Goal: Task Accomplishment & Management: Complete application form

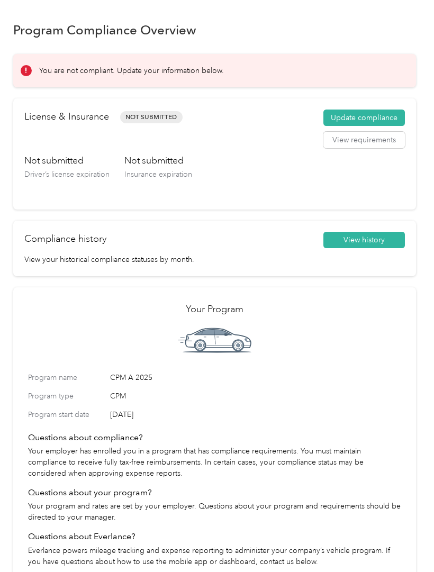
click at [367, 113] on button "Update compliance" at bounding box center [363, 117] width 81 height 17
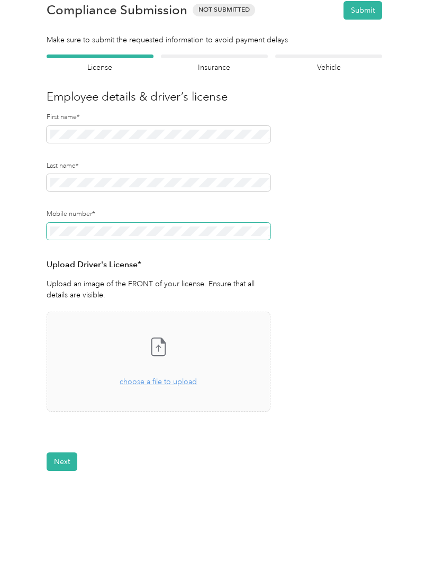
scroll to position [26, 0]
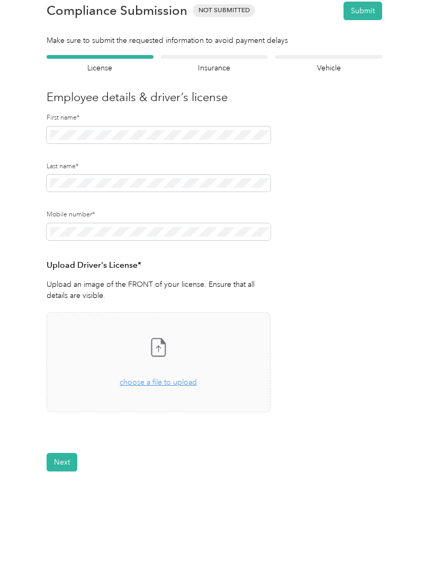
click at [158, 346] on icon at bounding box center [158, 348] width 5 height 6
click at [166, 353] on icon at bounding box center [158, 346] width 21 height 21
click at [243, 444] on button "View" at bounding box center [242, 442] width 16 height 7
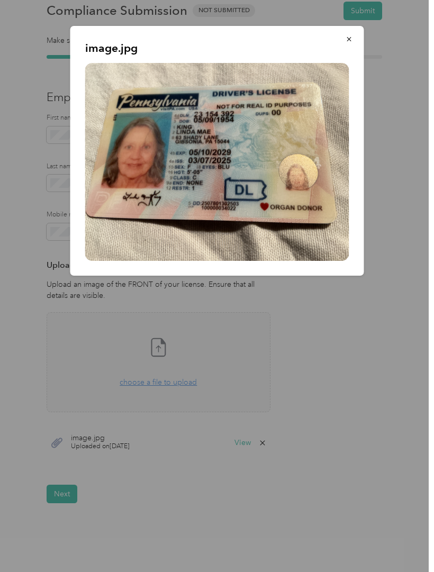
click at [342, 38] on button "button" at bounding box center [349, 39] width 22 height 19
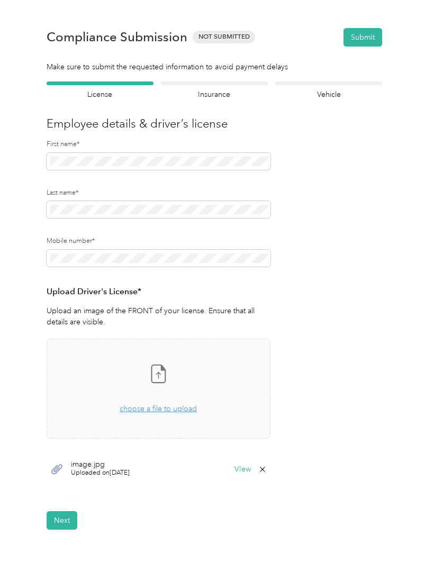
scroll to position [1, 0]
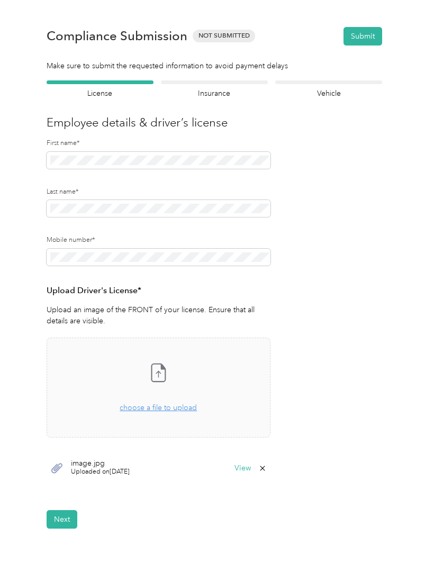
click at [61, 520] on button "Next" at bounding box center [62, 519] width 31 height 19
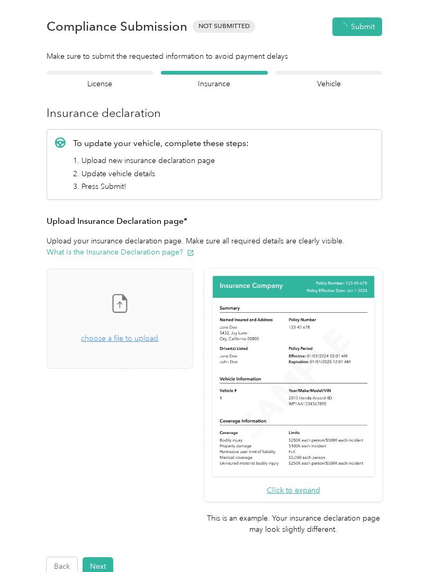
scroll to position [13, 0]
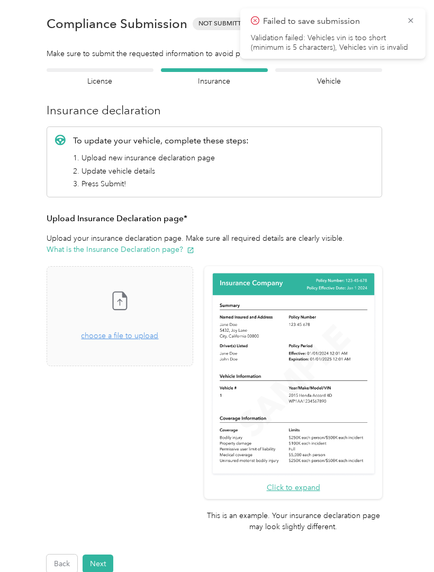
click at [410, 21] on icon at bounding box center [410, 20] width 5 height 5
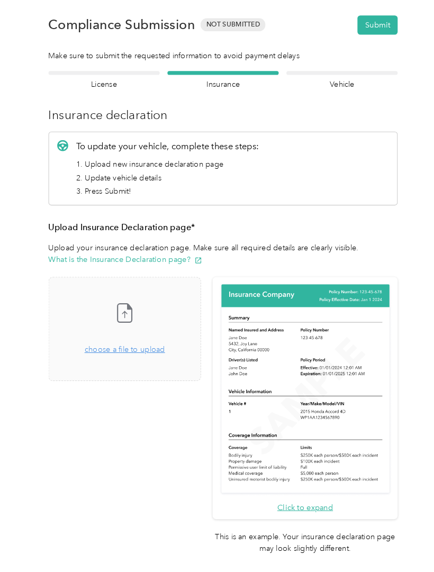
click at [130, 307] on icon at bounding box center [119, 300] width 21 height 21
click at [173, 395] on button "View" at bounding box center [165, 396] width 16 height 7
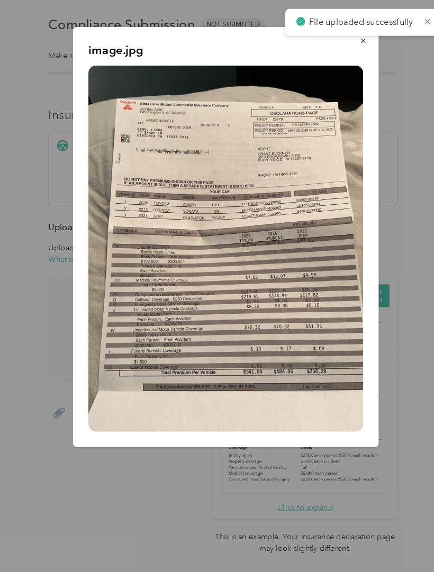
click at [256, 90] on div at bounding box center [217, 286] width 434 height 572
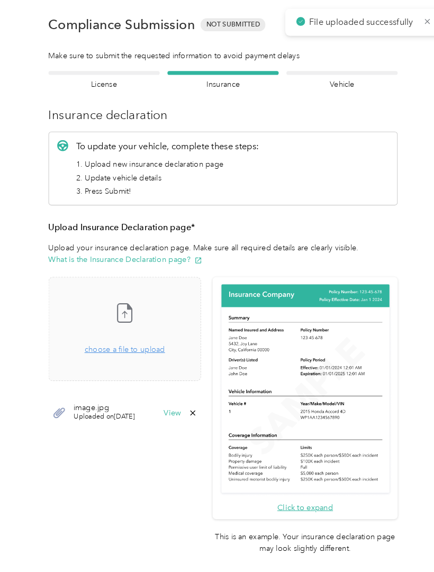
click at [173, 397] on button "View" at bounding box center [165, 396] width 16 height 7
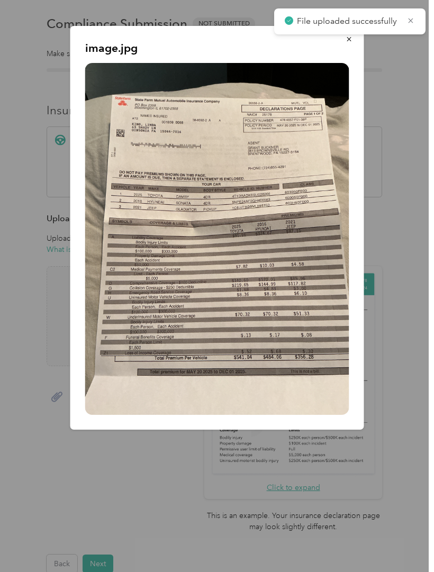
click at [411, 24] on icon at bounding box center [410, 21] width 8 height 10
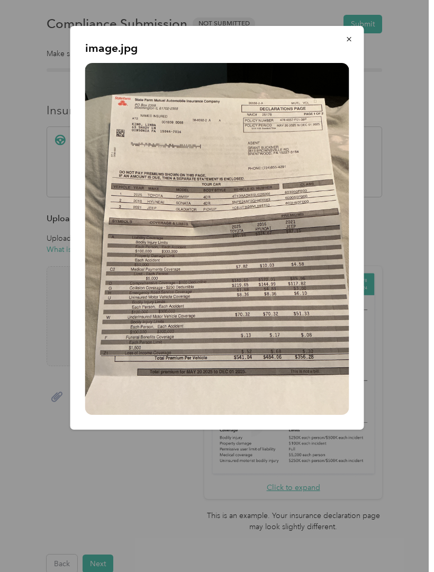
click at [348, 43] on icon "button" at bounding box center [348, 38] width 7 height 7
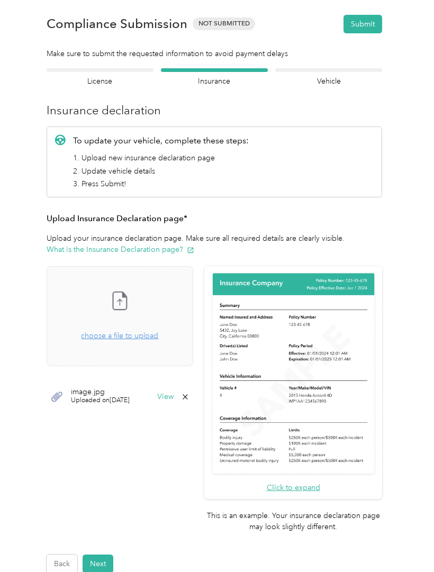
click at [104, 554] on button "Next" at bounding box center [97, 563] width 31 height 19
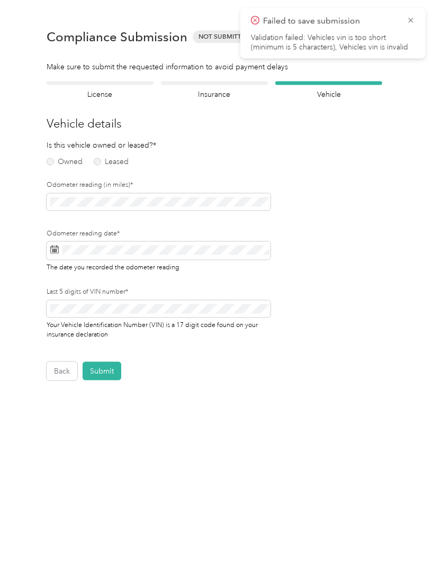
scroll to position [1, 0]
click at [406, 24] on icon at bounding box center [410, 21] width 8 height 10
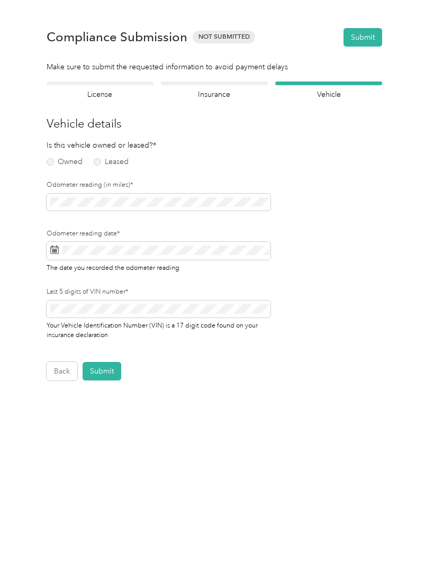
click at [361, 37] on button "Submit" at bounding box center [362, 37] width 39 height 19
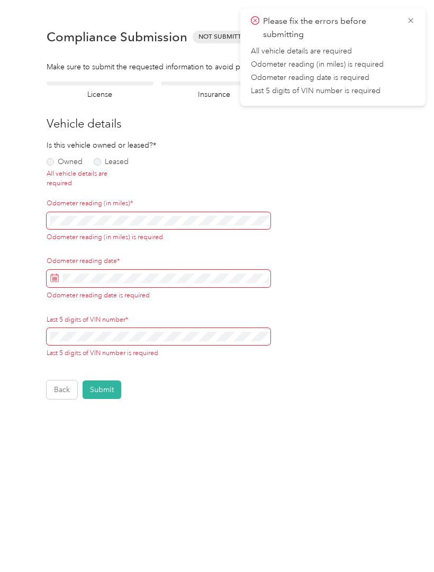
click at [410, 25] on icon at bounding box center [410, 21] width 8 height 10
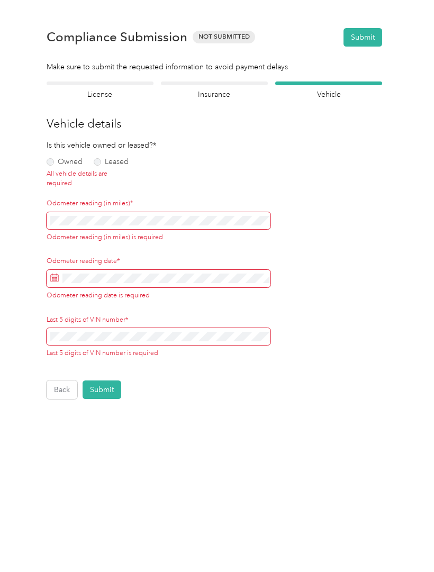
click at [60, 386] on button "Back" at bounding box center [62, 389] width 31 height 19
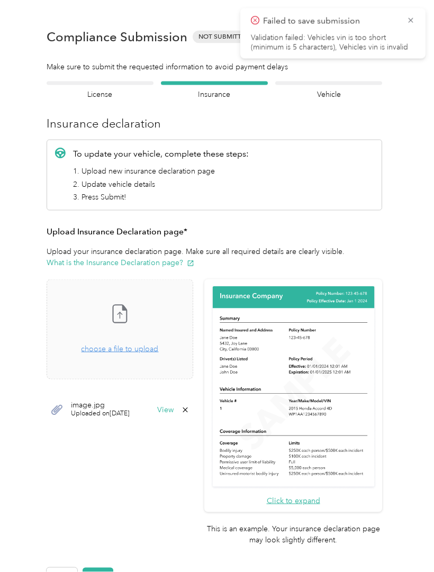
scroll to position [13, 0]
click at [411, 22] on icon at bounding box center [410, 21] width 8 height 10
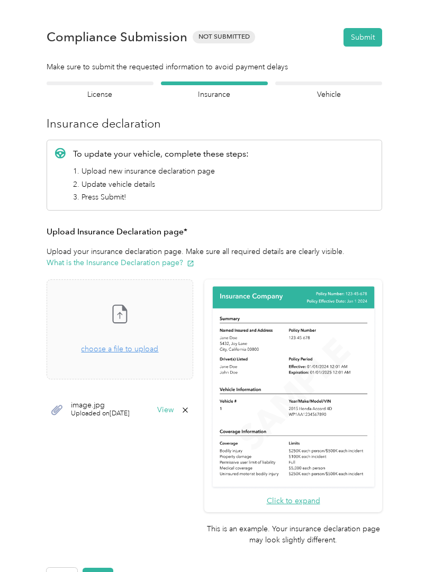
click at [363, 28] on button "Submit" at bounding box center [362, 37] width 39 height 19
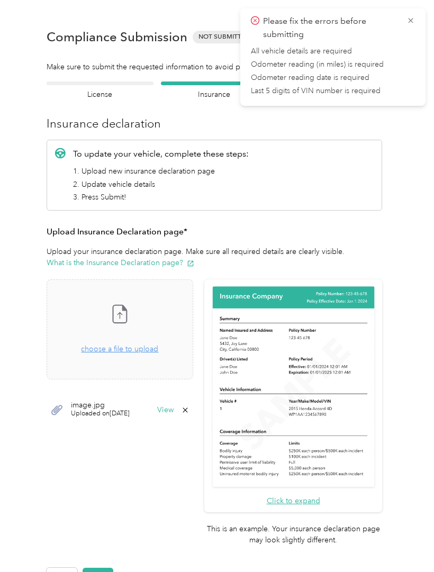
click at [408, 29] on span "Please fix the errors before submitting" at bounding box center [333, 28] width 164 height 26
click at [411, 23] on icon at bounding box center [410, 21] width 8 height 10
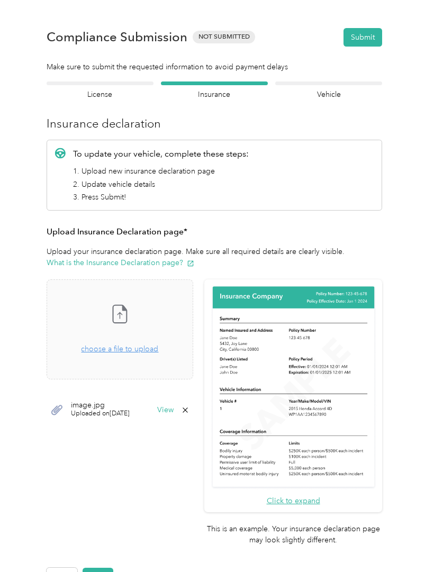
click at [100, 567] on button "Next" at bounding box center [97, 576] width 31 height 19
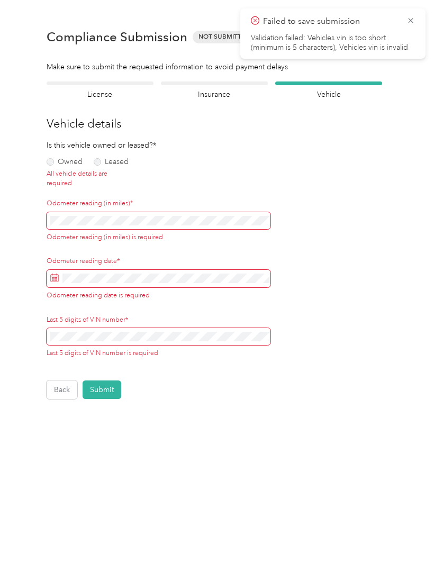
click at [57, 158] on label "Owned" at bounding box center [65, 161] width 36 height 7
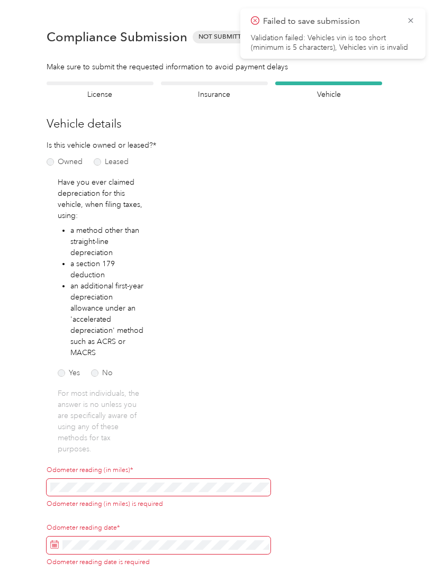
click at [100, 369] on label "No" at bounding box center [102, 372] width 22 height 7
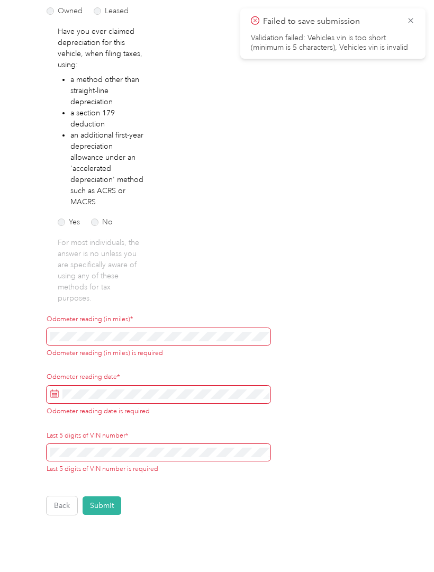
scroll to position [150, 0]
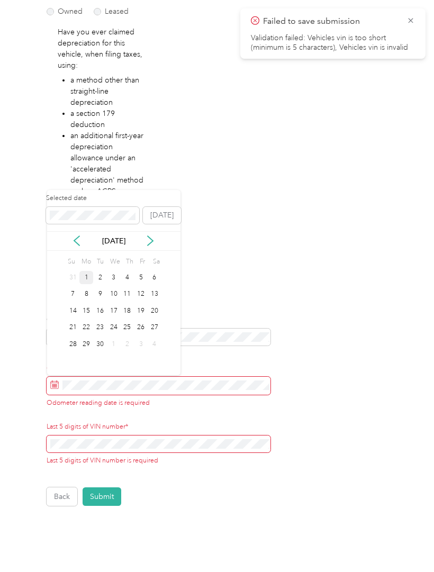
click at [89, 271] on div "1" at bounding box center [86, 277] width 14 height 13
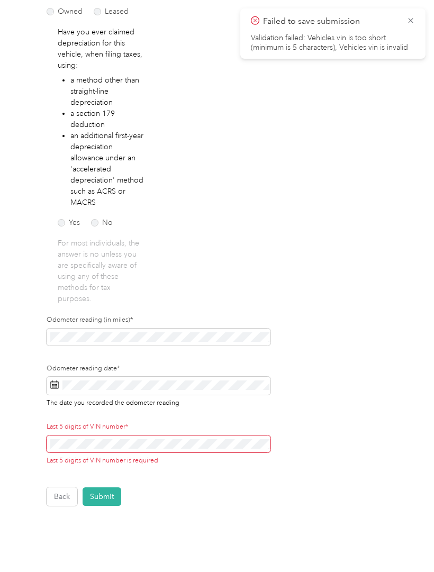
scroll to position [52, 0]
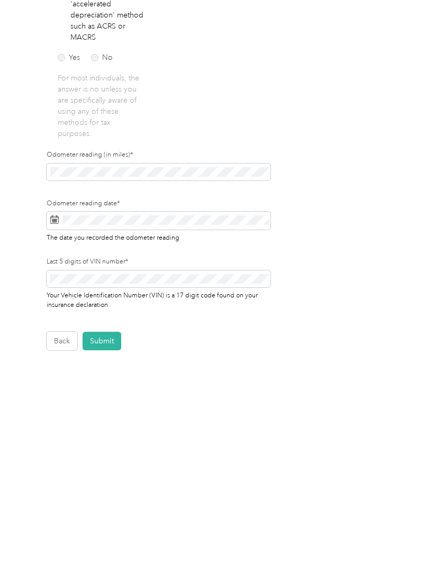
click at [103, 496] on button "Submit" at bounding box center [101, 505] width 39 height 19
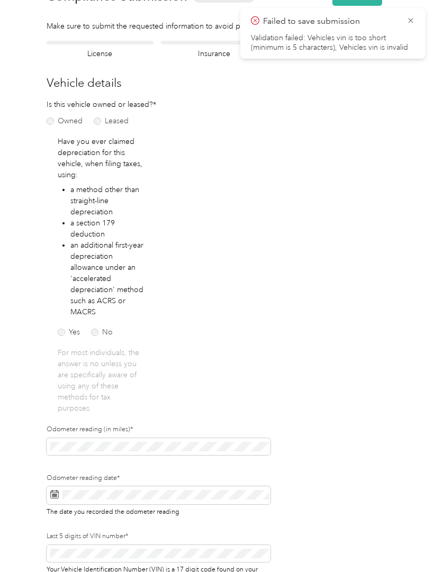
scroll to position [13, 0]
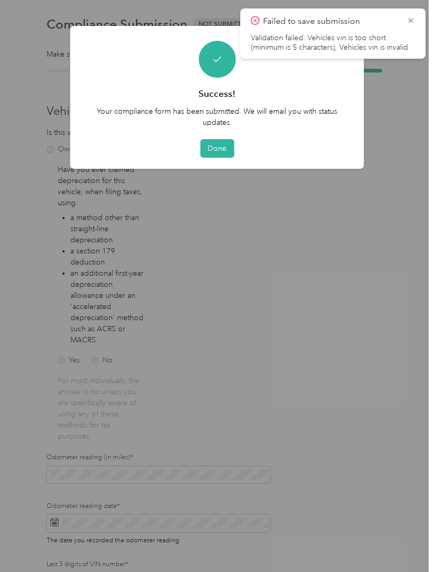
click at [216, 148] on button "Done" at bounding box center [217, 148] width 34 height 19
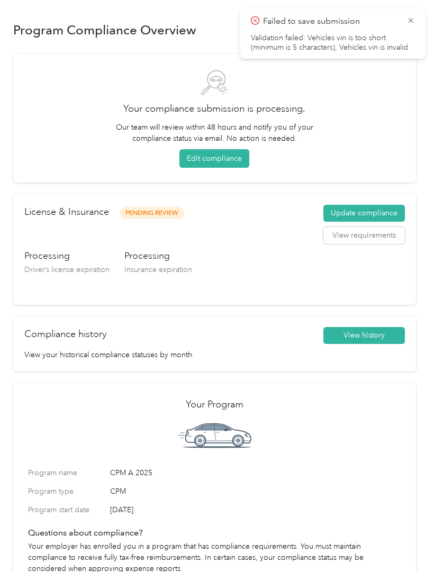
click at [371, 243] on button "View requirements" at bounding box center [363, 235] width 81 height 17
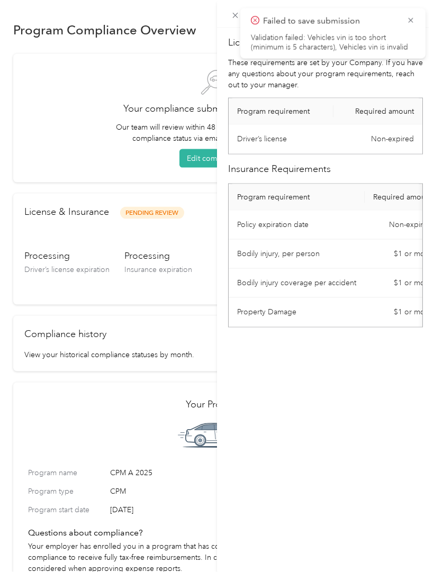
scroll to position [10, 0]
click at [410, 24] on icon at bounding box center [410, 21] width 8 height 10
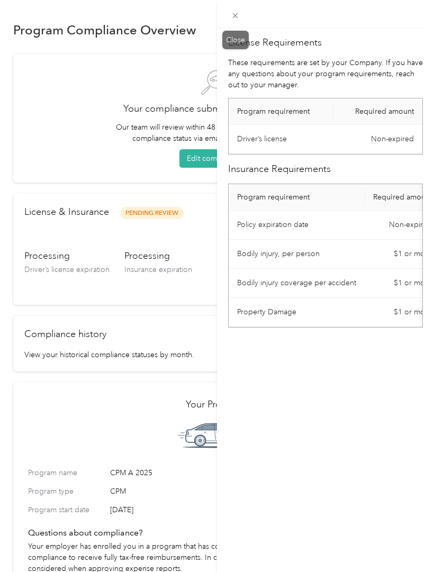
click at [240, 31] on div "Close" at bounding box center [235, 40] width 26 height 19
click at [233, 31] on div "Close" at bounding box center [235, 40] width 26 height 19
click at [240, 31] on div "Close" at bounding box center [235, 40] width 26 height 19
click at [343, 24] on div at bounding box center [325, 14] width 217 height 28
click at [240, 34] on div "Close" at bounding box center [235, 40] width 26 height 19
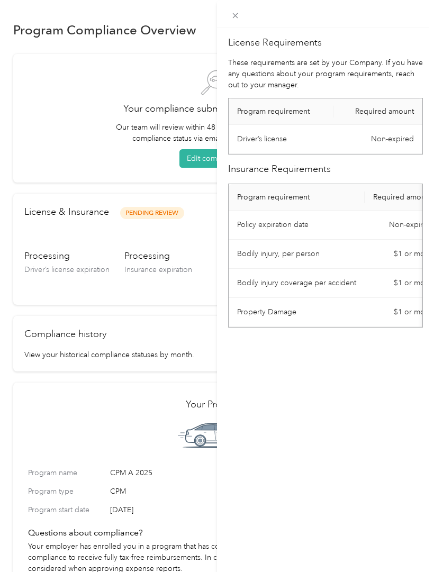
click at [241, 45] on h2 "License Requirements" at bounding box center [325, 42] width 195 height 14
click at [92, 406] on div "License Requirements These requirements are set by your Company. If you have an…" at bounding box center [217, 286] width 434 height 572
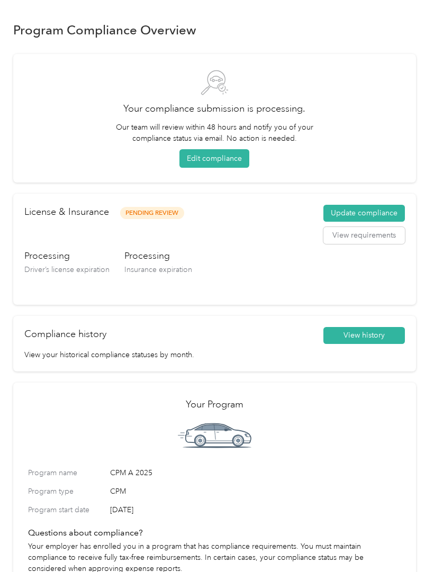
scroll to position [0, 0]
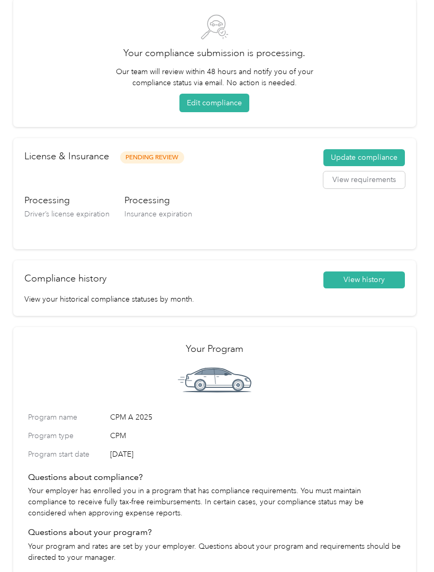
scroll to position [54, 0]
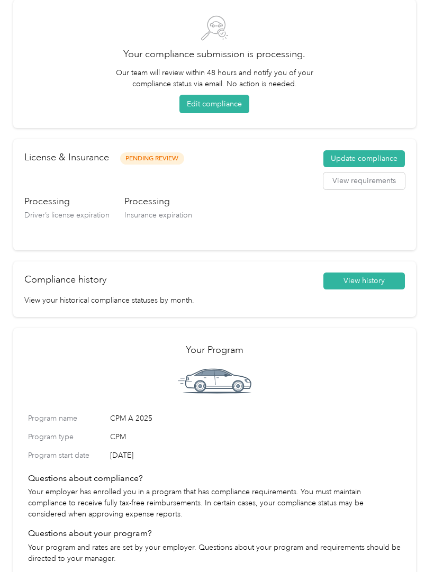
click at [373, 288] on button "View history" at bounding box center [363, 280] width 81 height 17
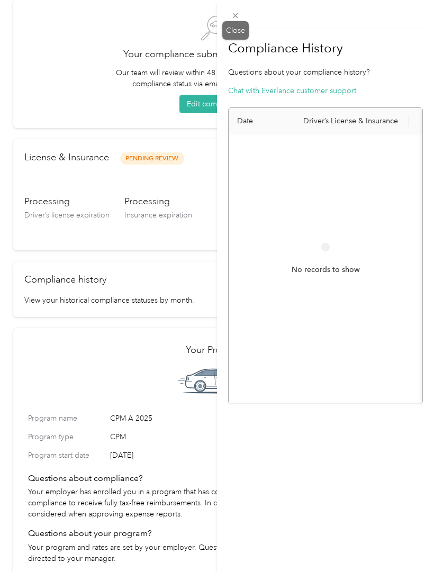
click at [241, 15] on span at bounding box center [235, 15] width 15 height 15
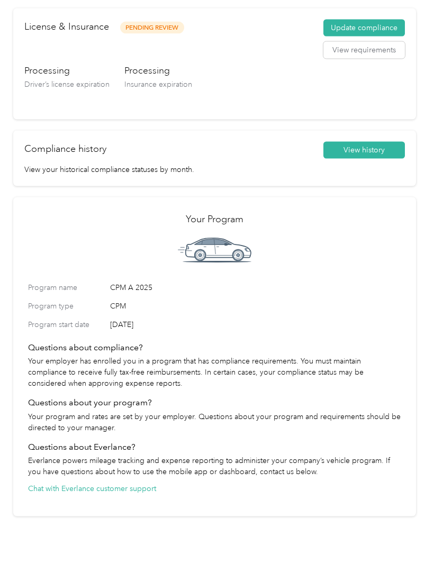
scroll to position [19, 0]
